Goal: Task Accomplishment & Management: Complete application form

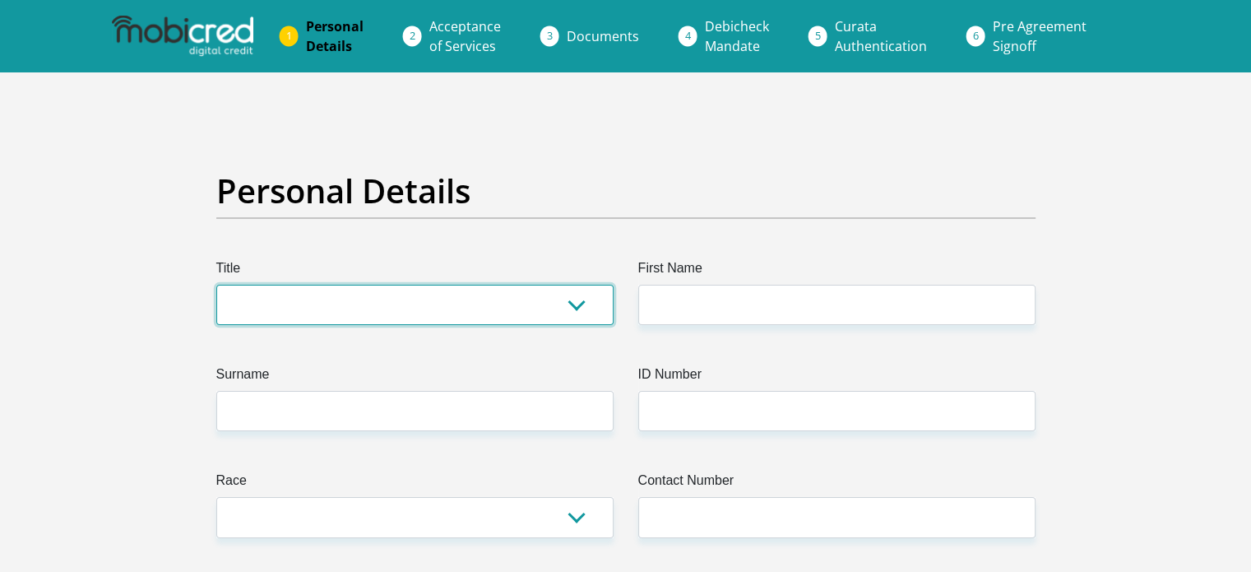
click at [278, 317] on select "Mr Ms Mrs Dr [PERSON_NAME]" at bounding box center [414, 305] width 397 height 40
select select "Mr"
click at [216, 285] on select "Mr Ms Mrs Dr [PERSON_NAME]" at bounding box center [414, 305] width 397 height 40
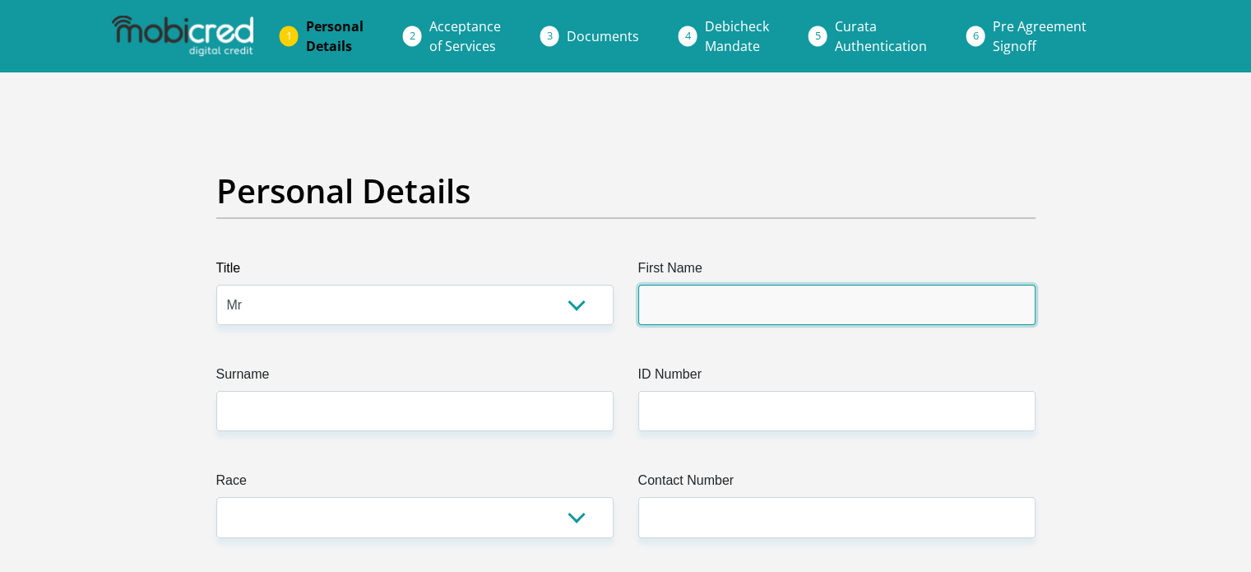
click at [678, 306] on input "First Name" at bounding box center [836, 305] width 397 height 40
type input "Adison"
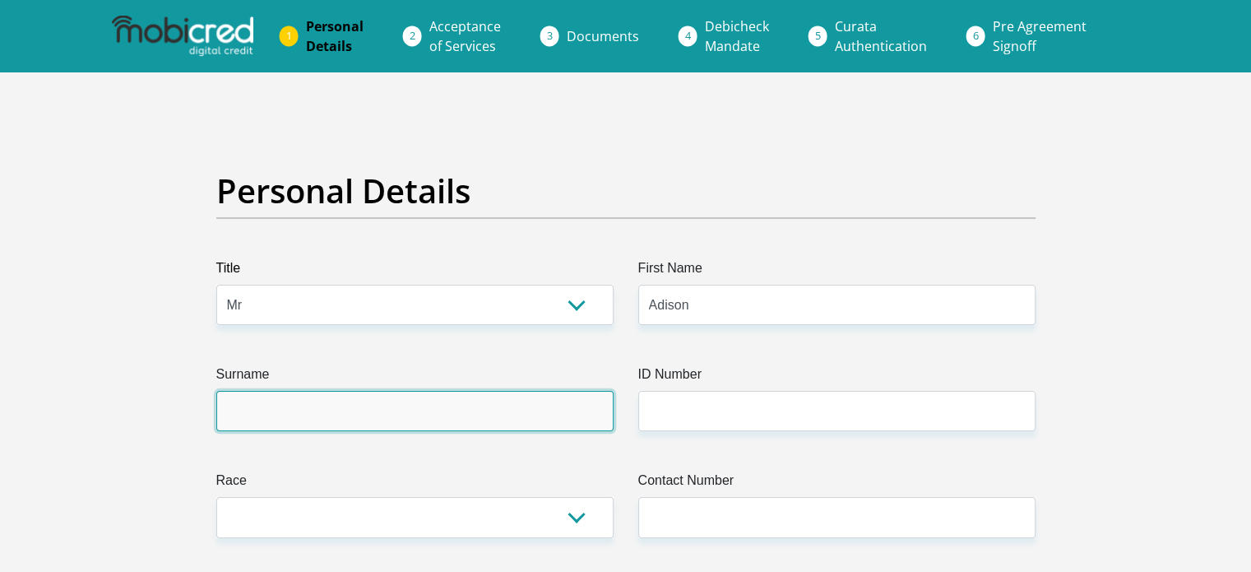
type input "nkani"
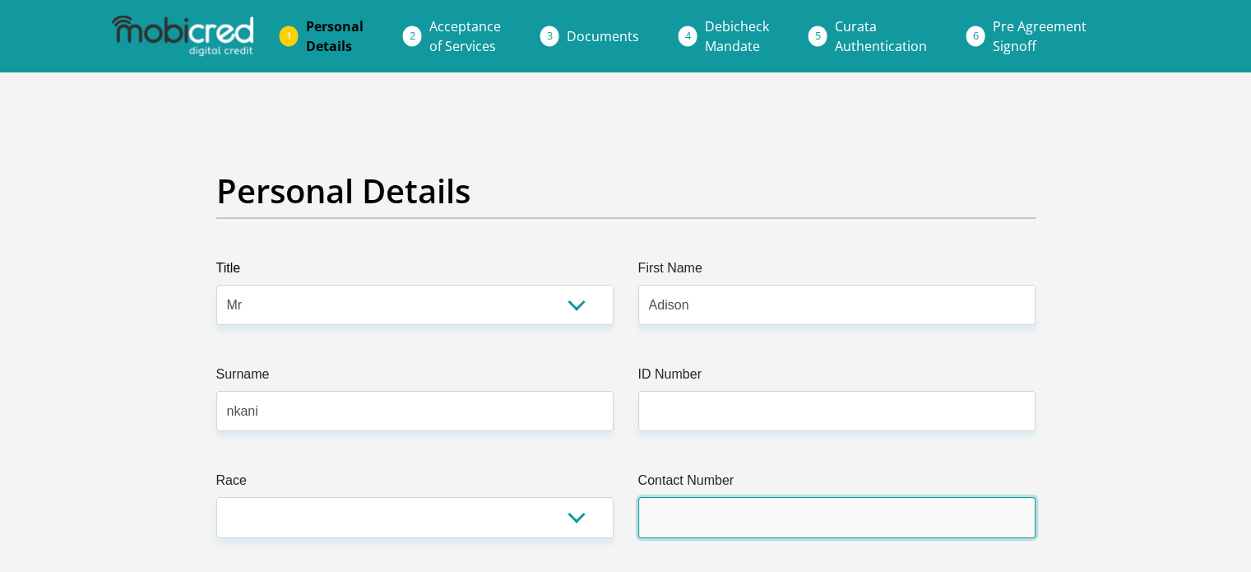
type input "0614209990"
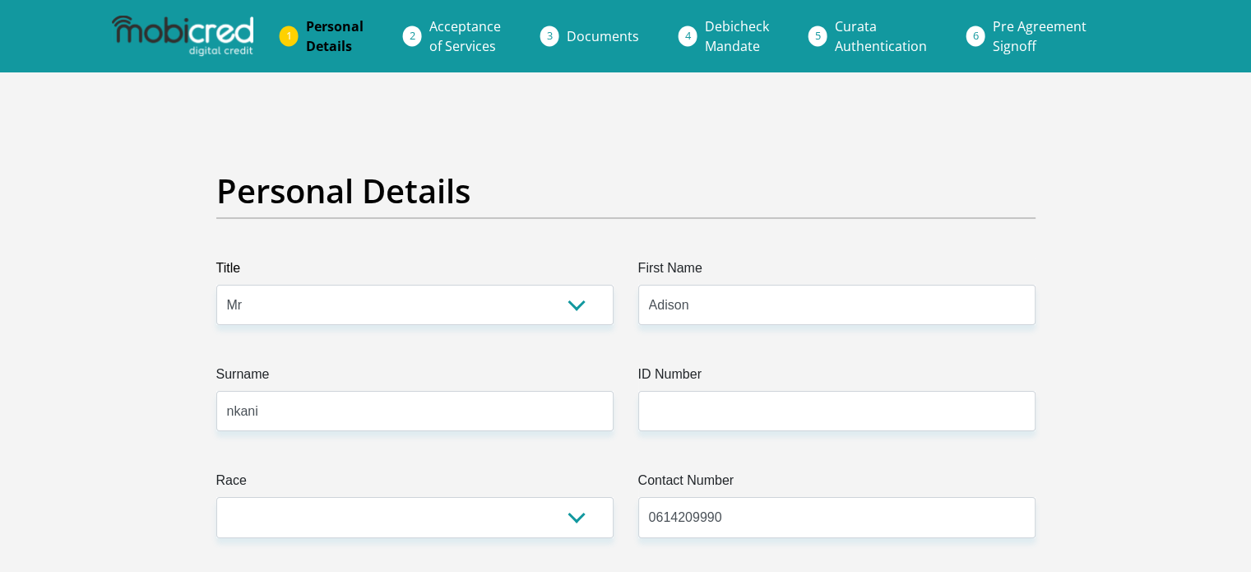
select select "ZAF"
type input "1044 Mayibuye crescent tembisa 1632"
type input "TEMBISA"
type input "1632"
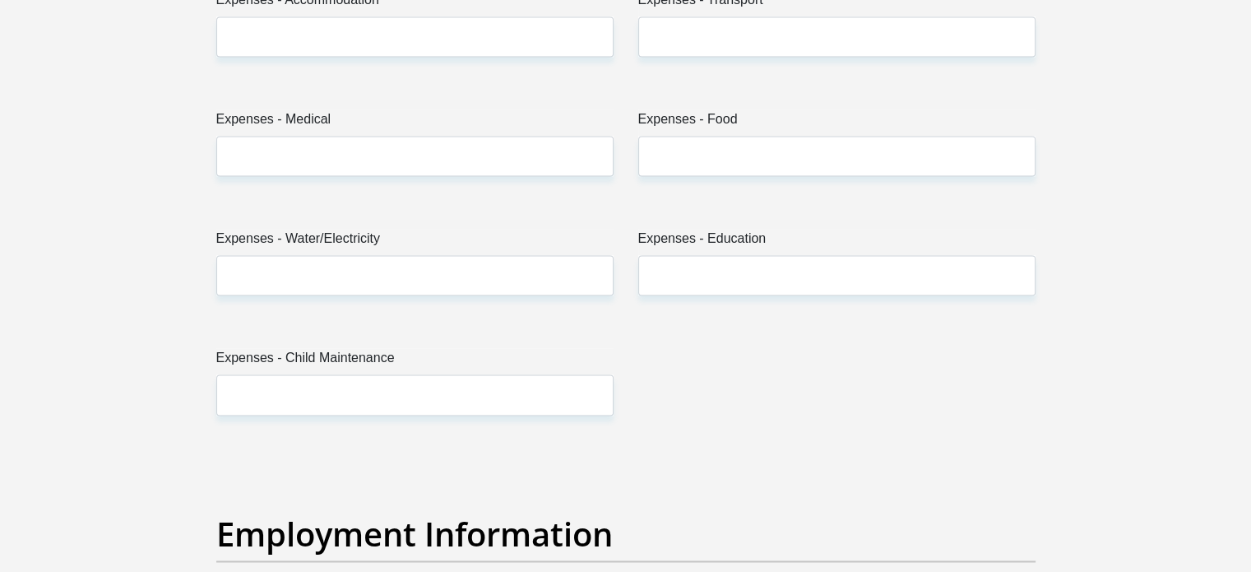
scroll to position [2510, 0]
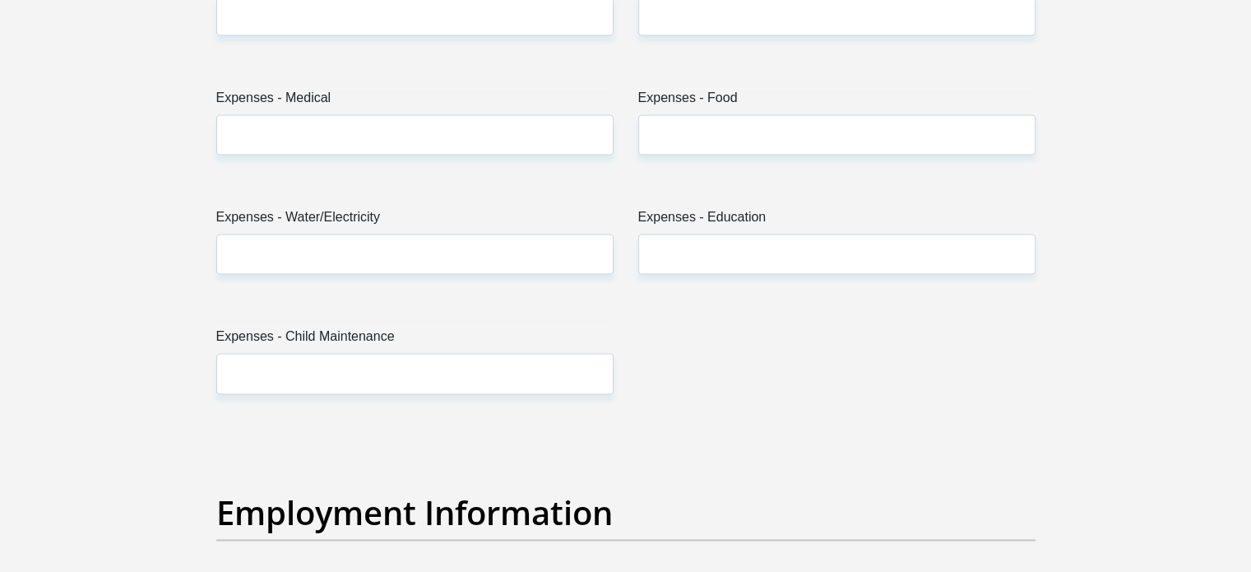
drag, startPoint x: 1249, startPoint y: 269, endPoint x: 1244, endPoint y: 322, distance: 52.9
click at [1244, 322] on section "Personal Details Title Mr Ms Mrs Dr [PERSON_NAME] First Name [PERSON_NAME] Surn…" at bounding box center [625, 431] width 1251 height 5736
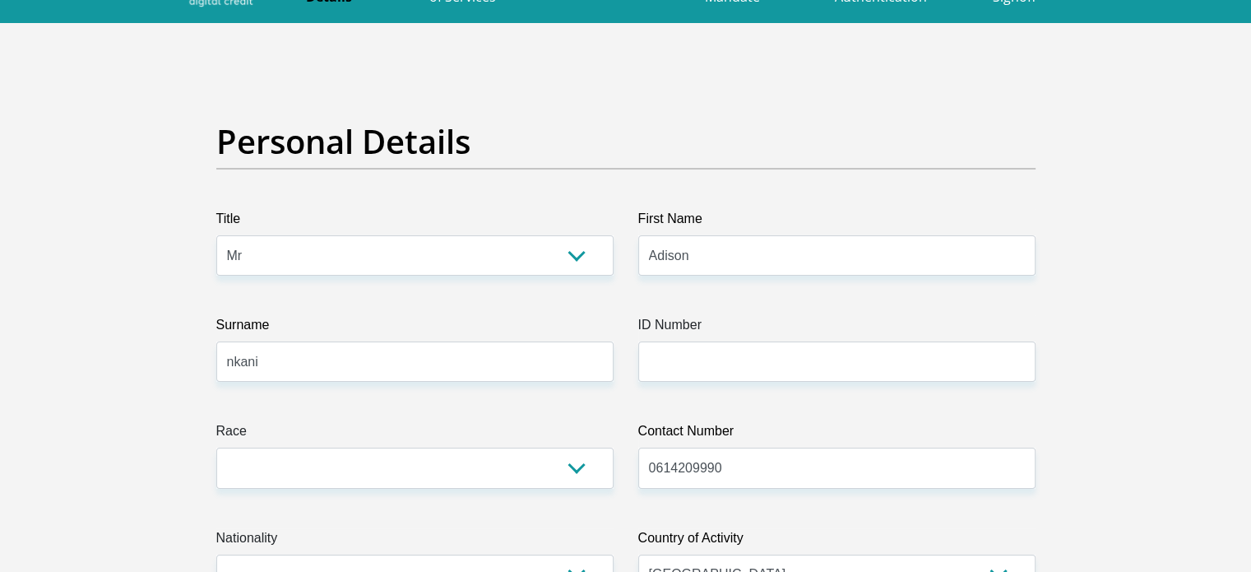
scroll to position [0, 0]
